Goal: Information Seeking & Learning: Learn about a topic

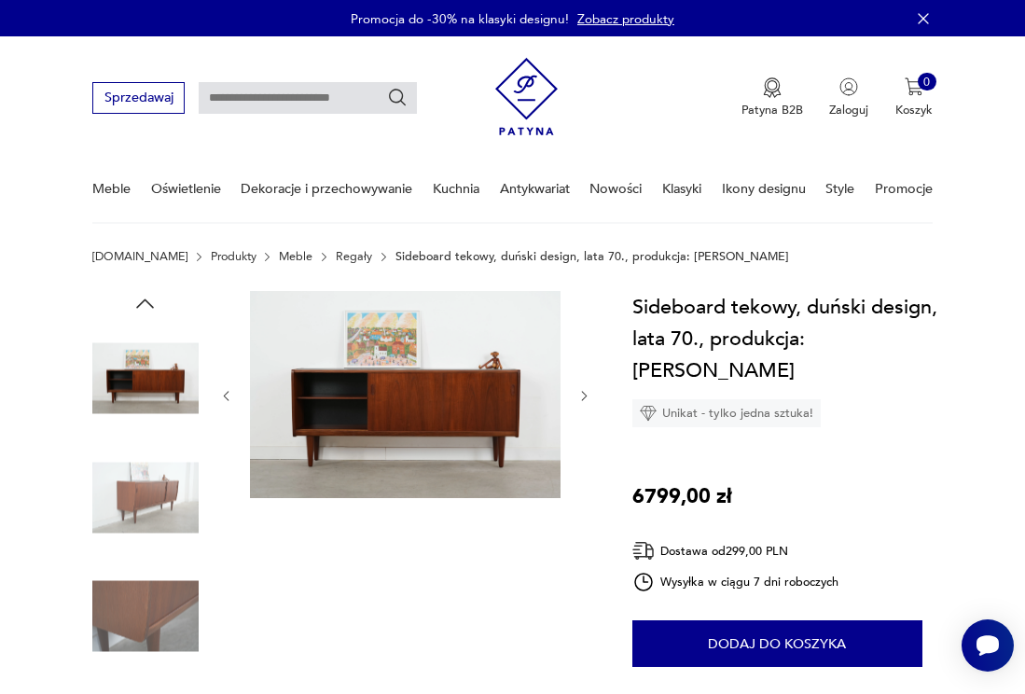
click at [149, 499] on img at bounding box center [145, 497] width 106 height 106
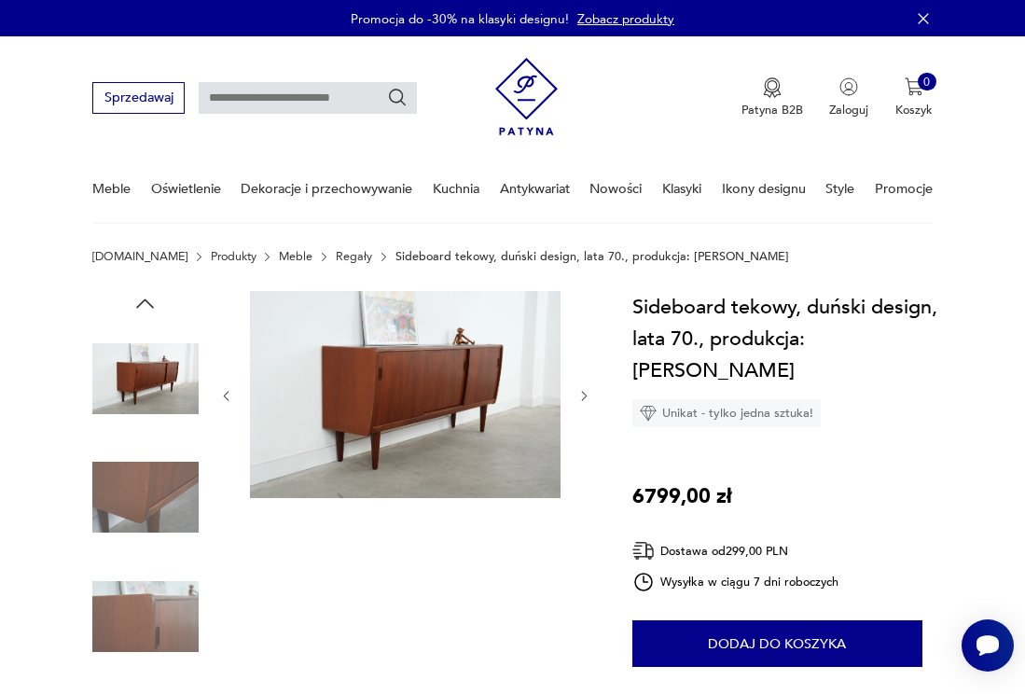
click at [584, 396] on icon "button" at bounding box center [584, 396] width 14 height 14
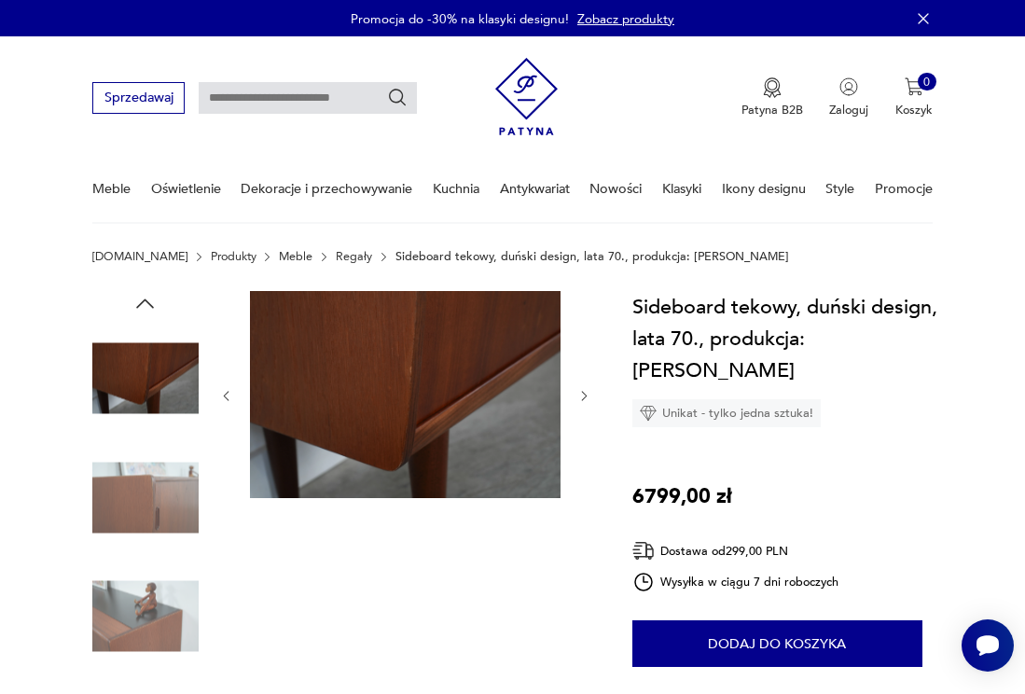
click at [584, 396] on icon "button" at bounding box center [584, 396] width 14 height 14
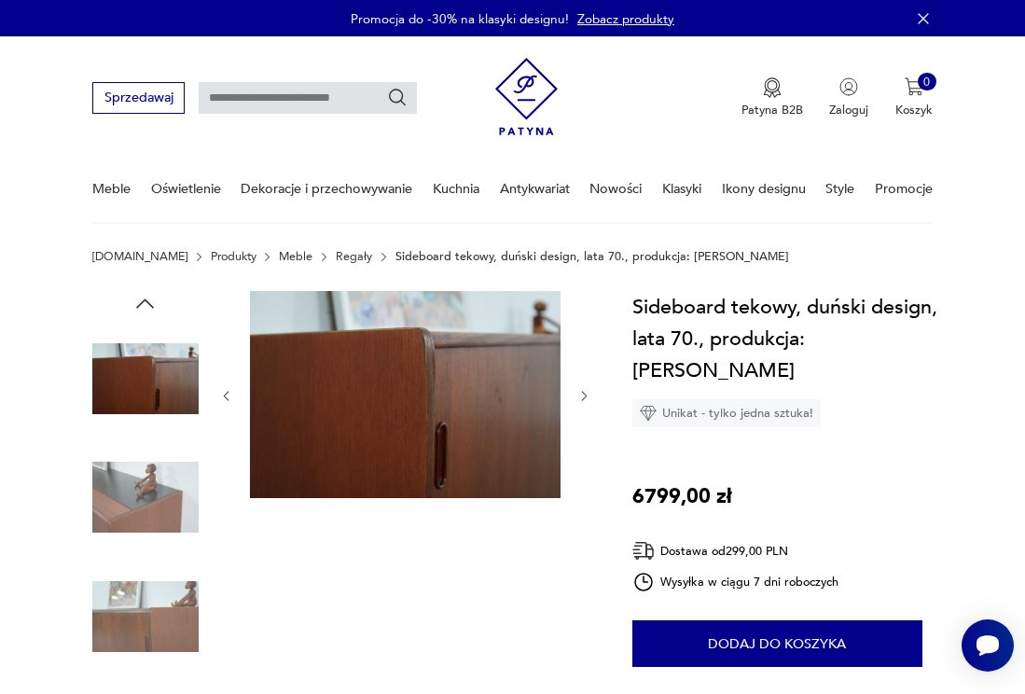
click at [584, 396] on icon "button" at bounding box center [584, 396] width 14 height 14
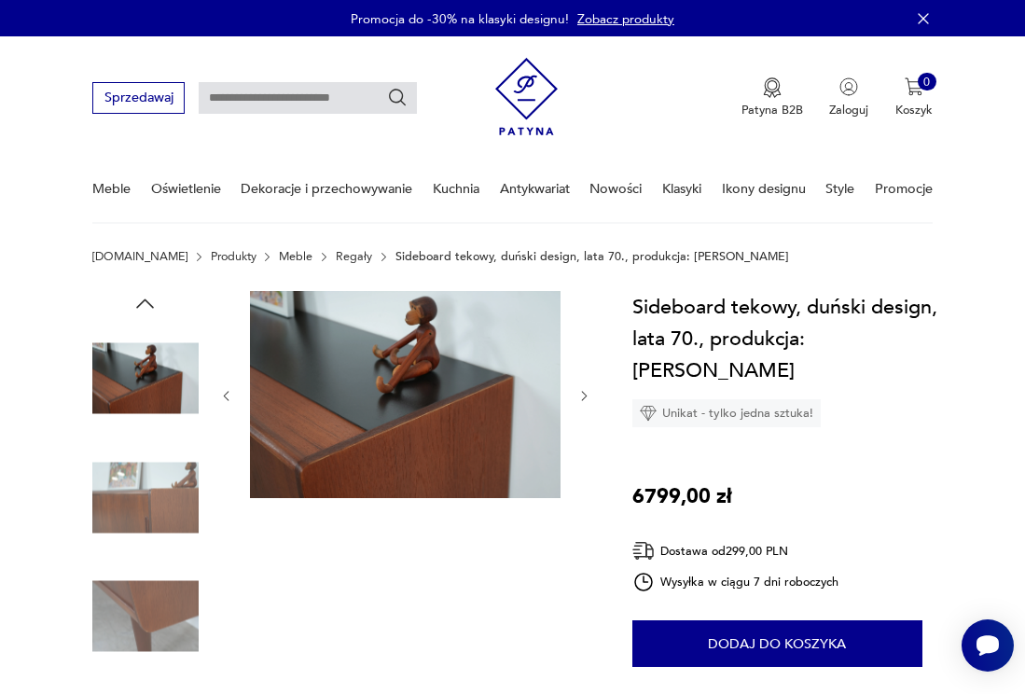
click at [584, 396] on icon "button" at bounding box center [584, 396] width 14 height 14
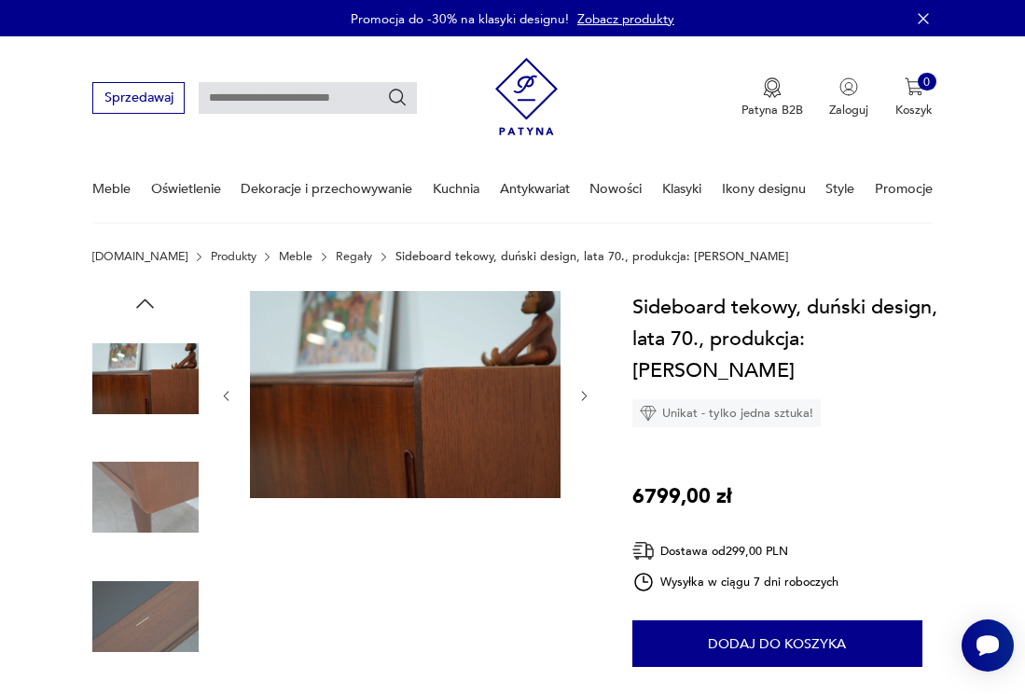
click at [584, 396] on icon "button" at bounding box center [584, 396] width 14 height 14
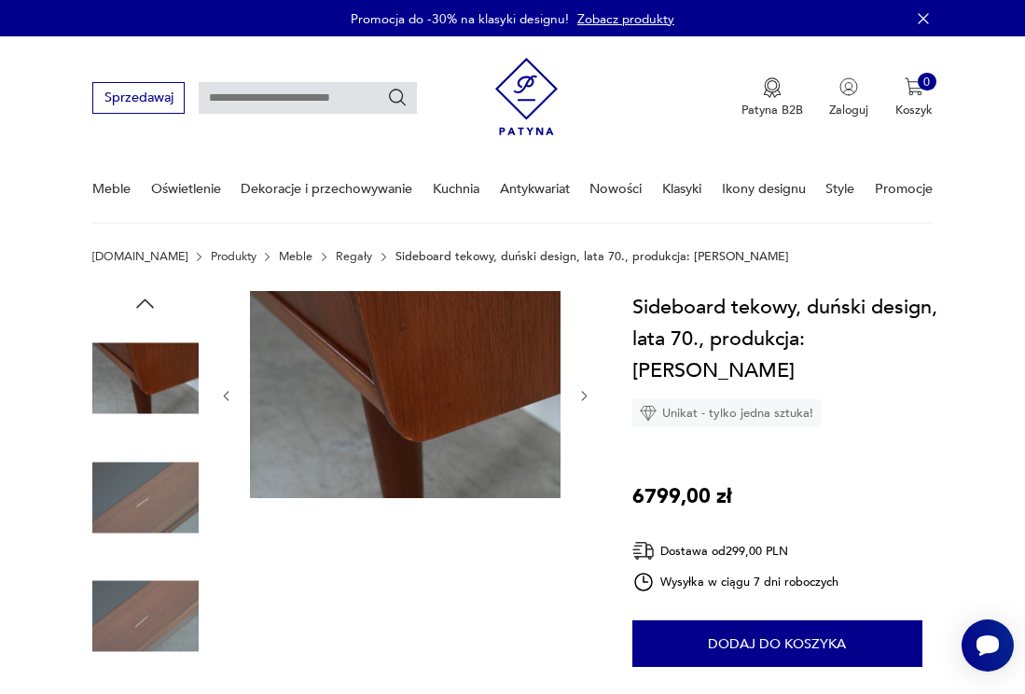
click at [584, 396] on icon "button" at bounding box center [584, 396] width 14 height 14
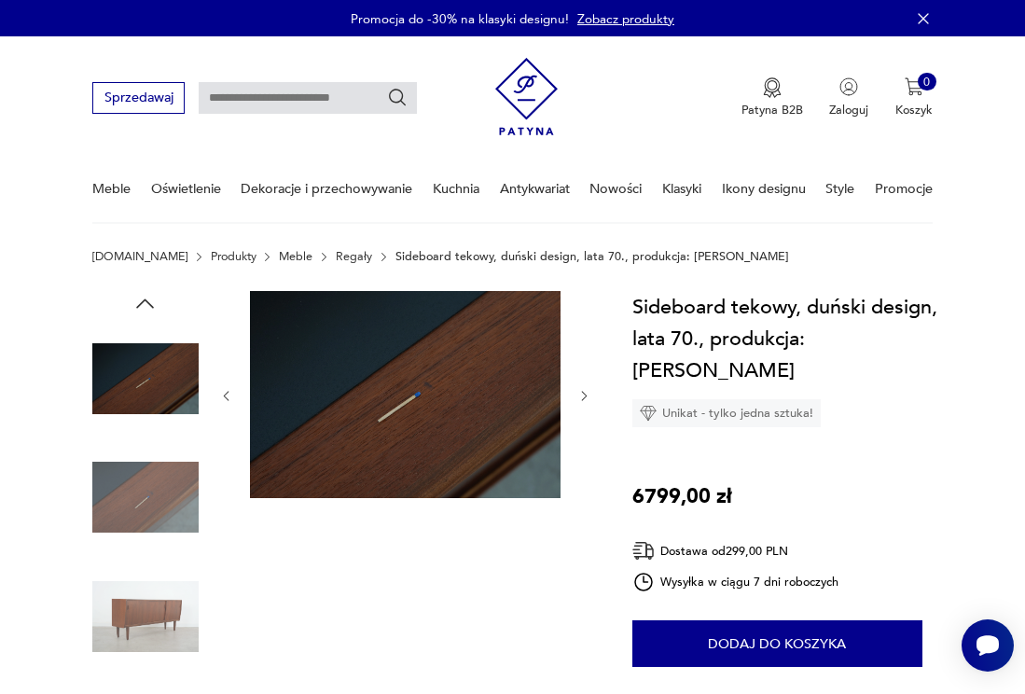
click at [584, 396] on icon "button" at bounding box center [584, 396] width 14 height 14
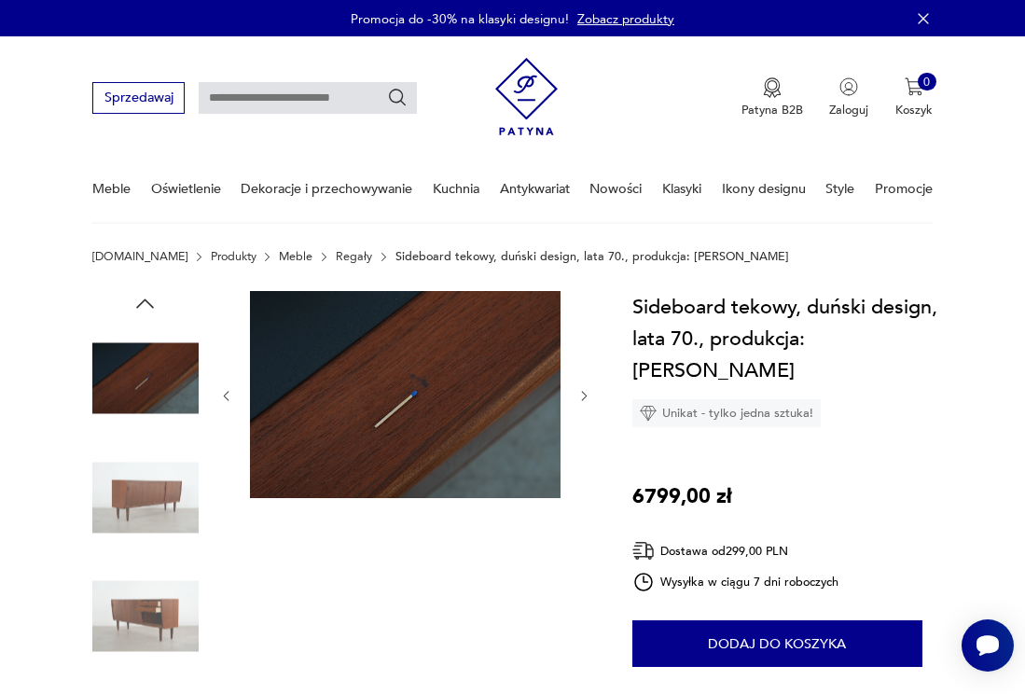
click at [584, 396] on icon "button" at bounding box center [584, 396] width 14 height 14
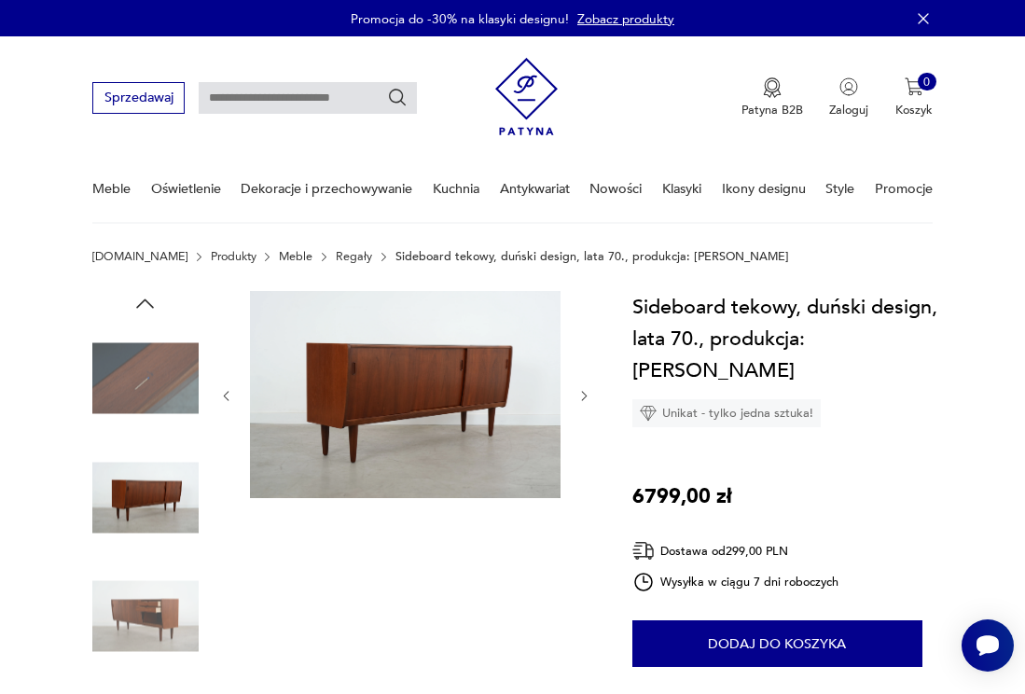
click at [584, 396] on icon "button" at bounding box center [584, 396] width 14 height 14
